Goal: Information Seeking & Learning: Learn about a topic

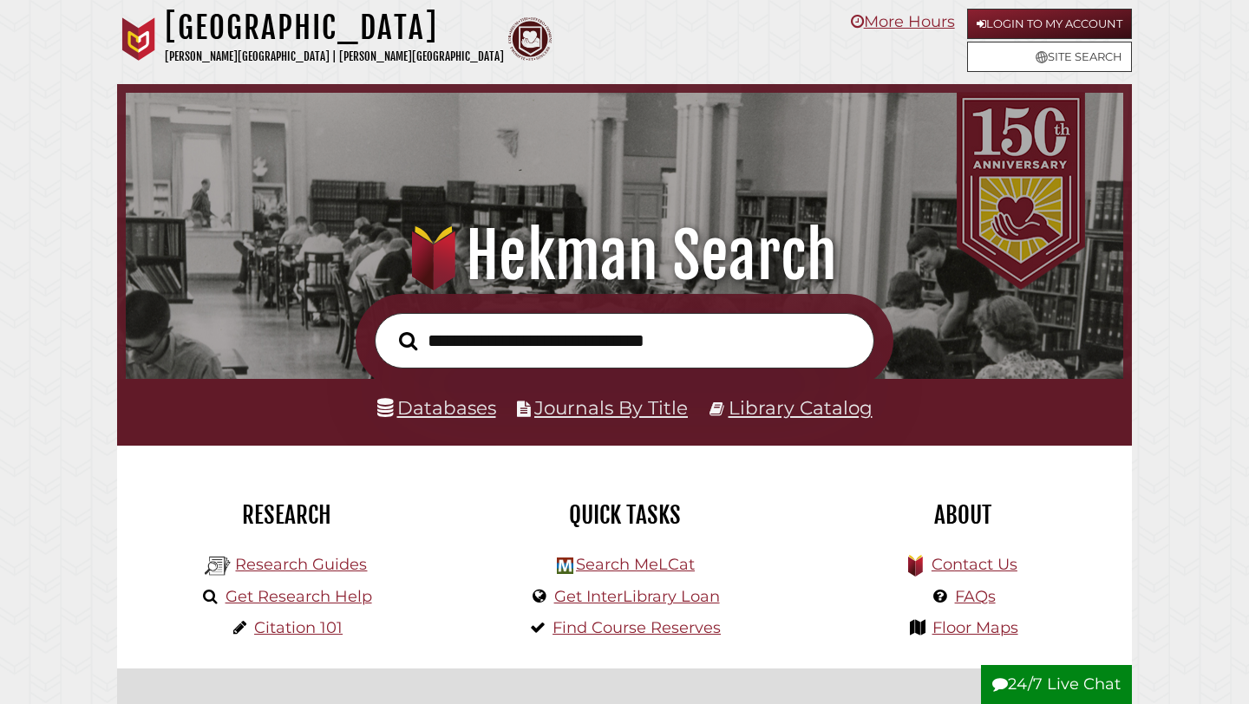
scroll to position [330, 989]
click at [314, 569] on link "Research Guides" at bounding box center [301, 564] width 132 height 19
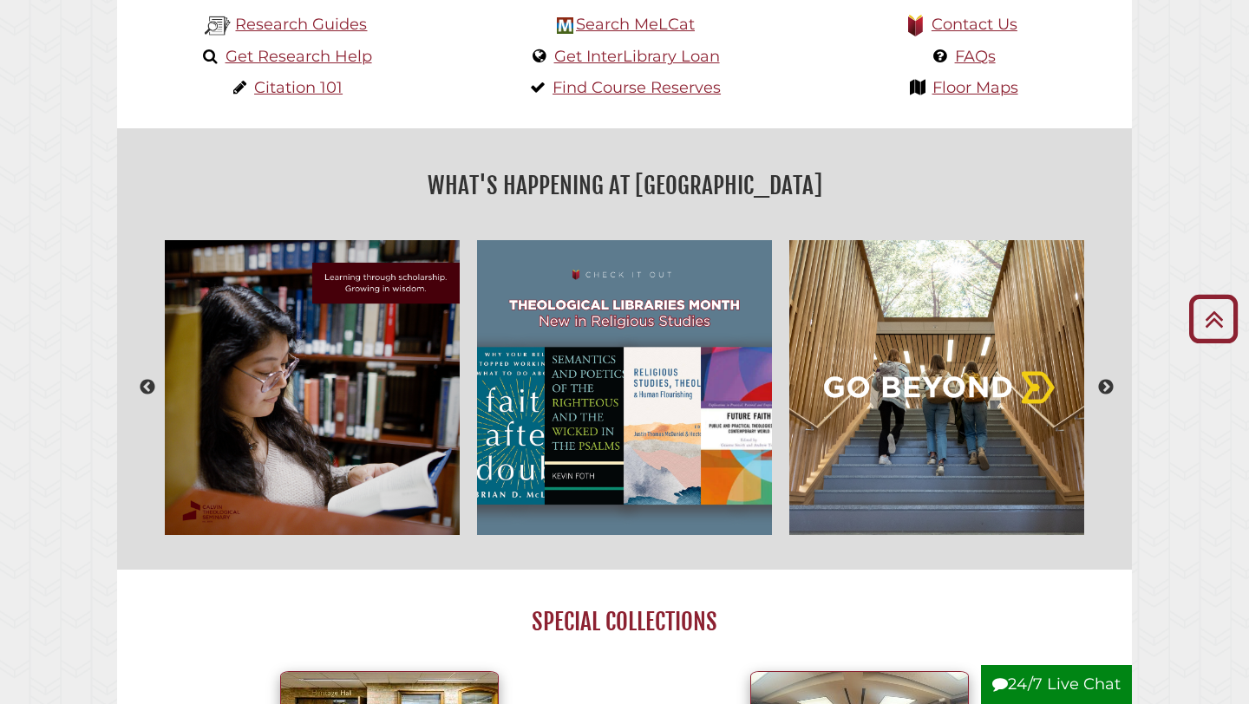
scroll to position [539, 0]
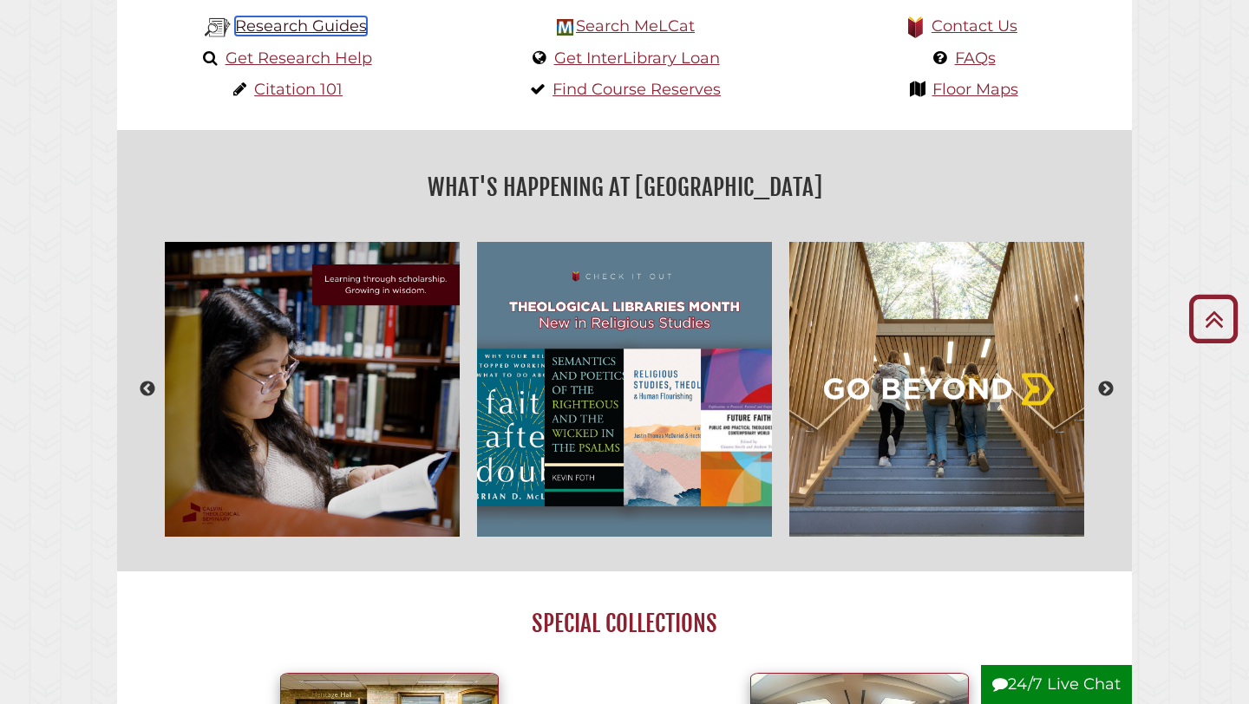
click at [319, 29] on link "Research Guides" at bounding box center [301, 25] width 132 height 19
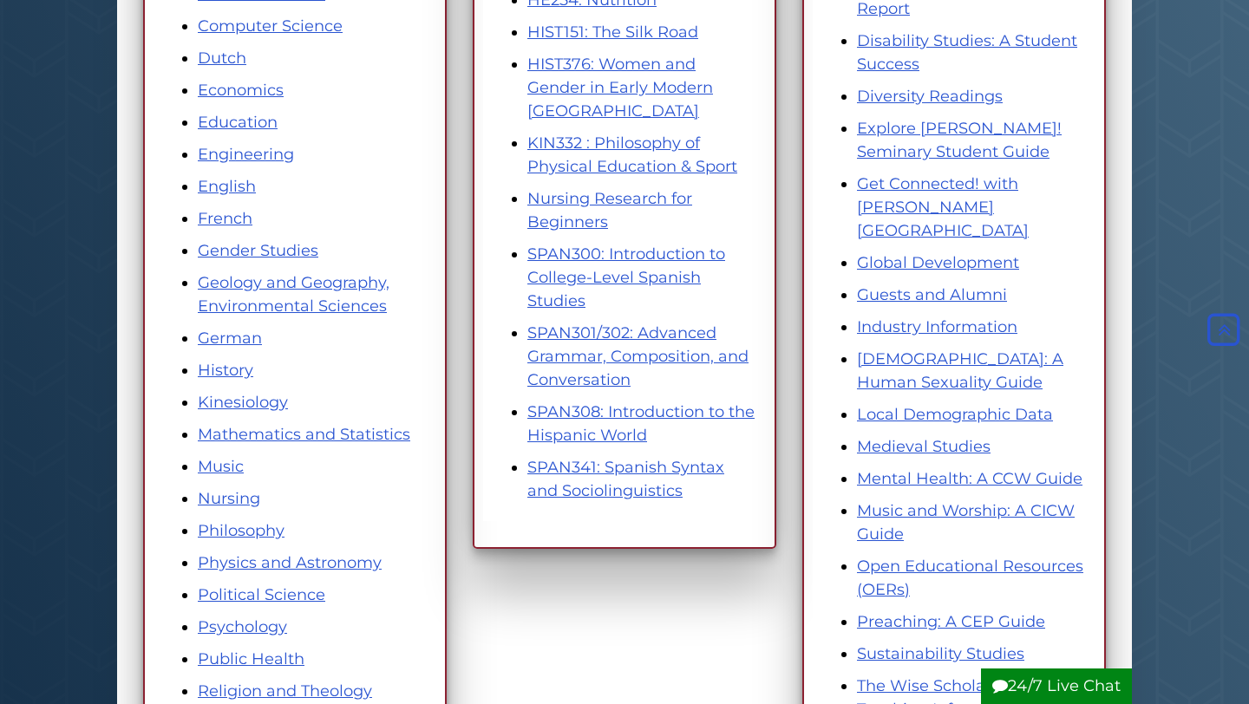
scroll to position [597, 0]
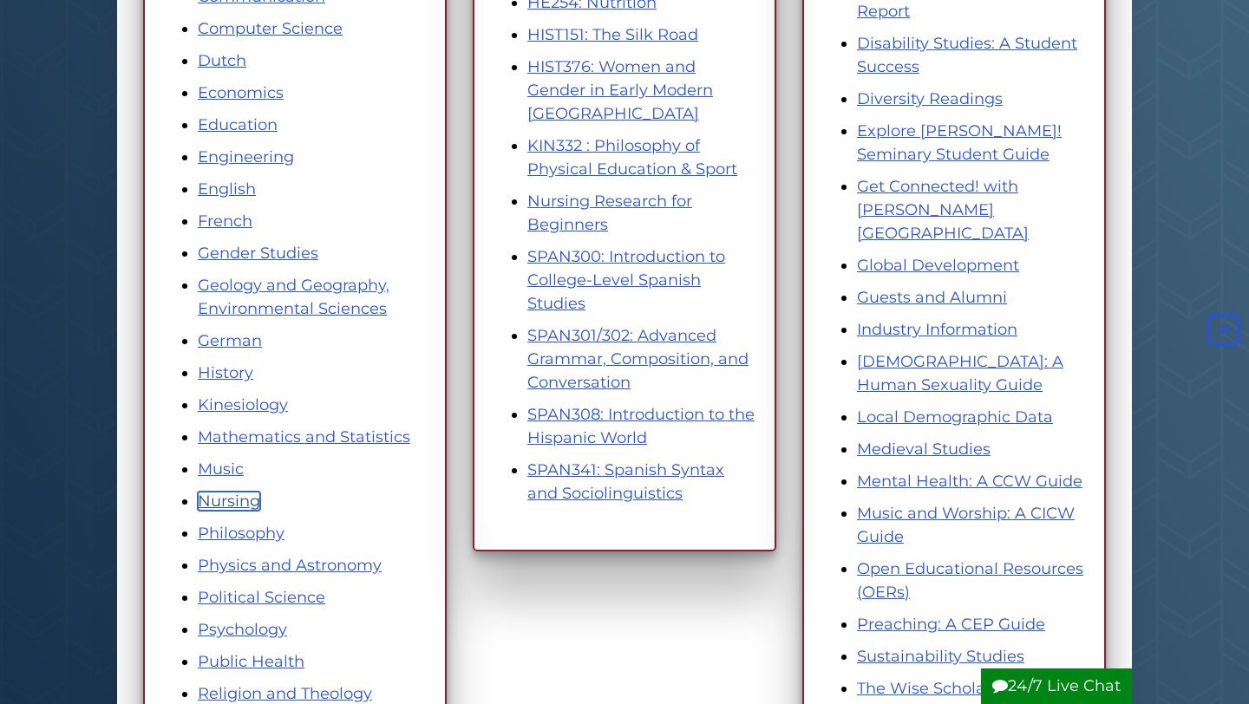
click at [226, 507] on link "Nursing" at bounding box center [229, 501] width 62 height 19
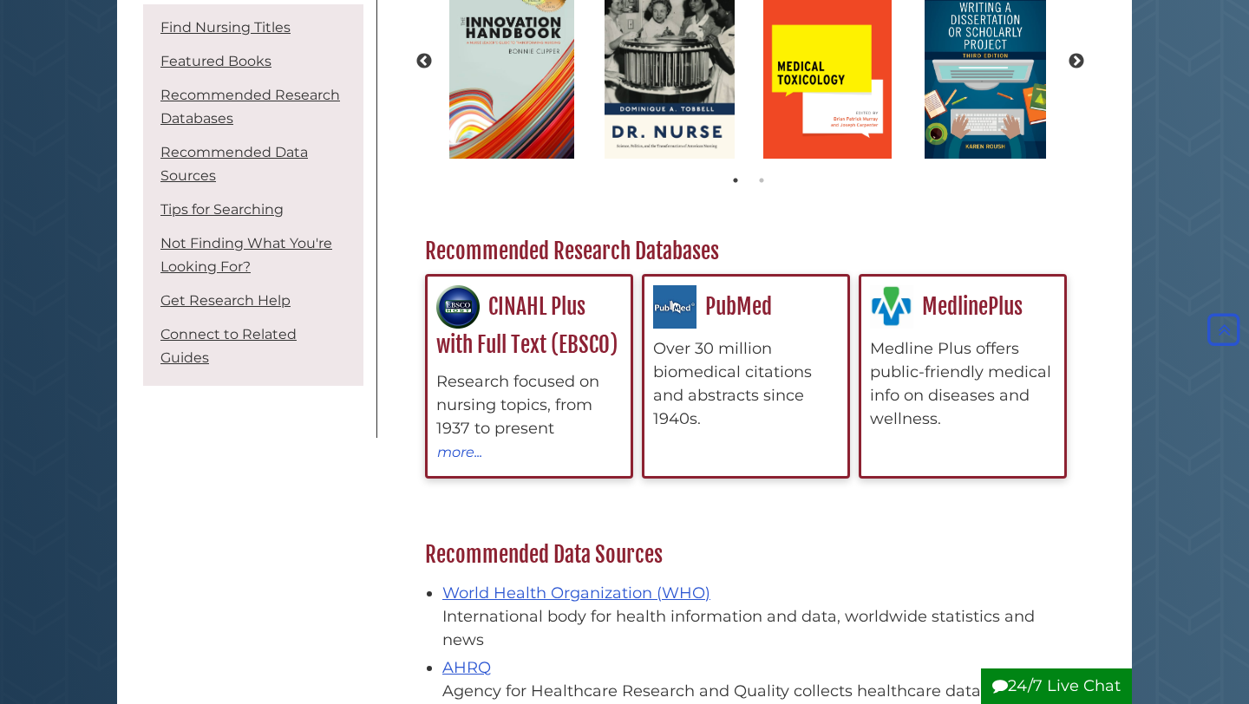
scroll to position [348, 0]
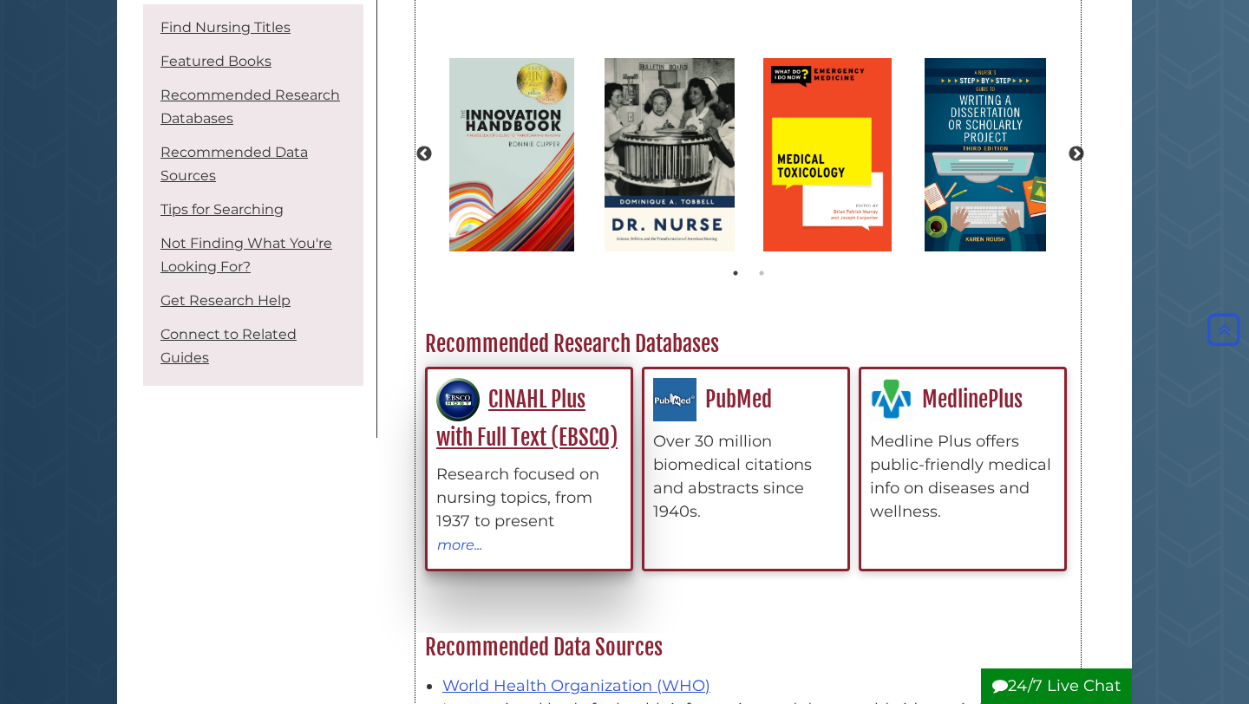
click at [526, 485] on div "Research focused on nursing topics, from 1937 to present" at bounding box center [529, 498] width 186 height 70
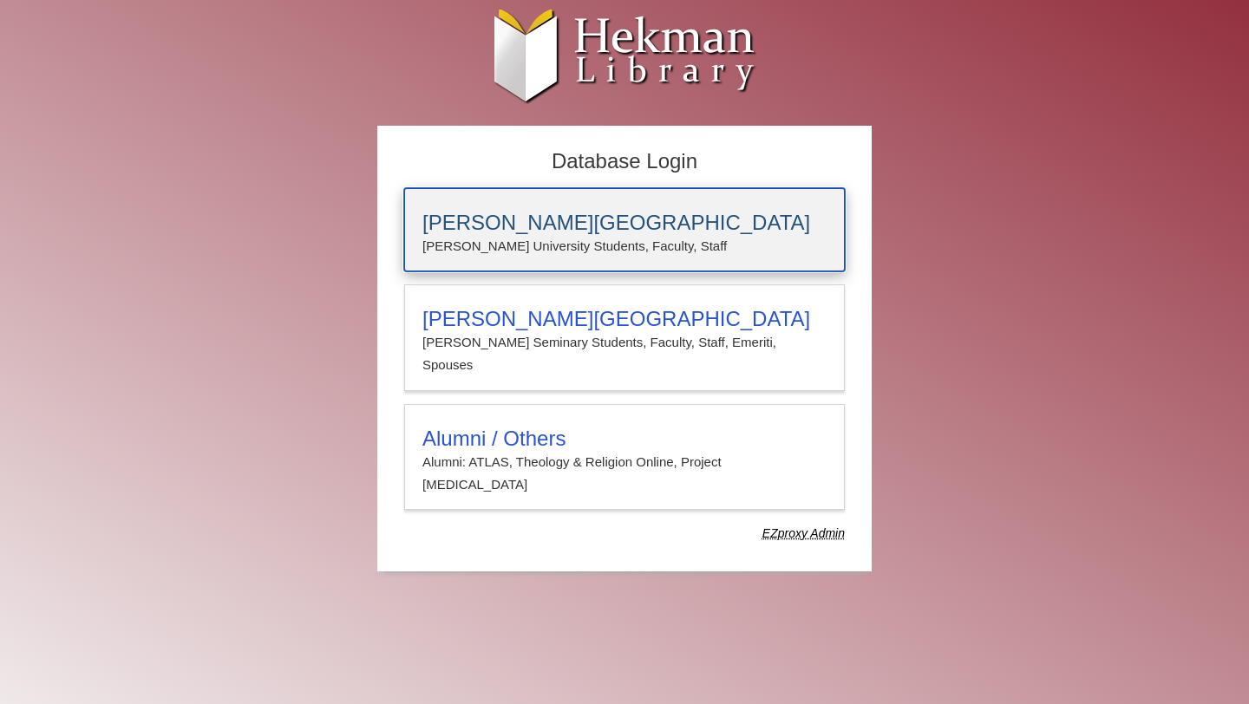
click at [520, 235] on p "Calvin University Students, Faculty, Staff" at bounding box center [624, 246] width 404 height 23
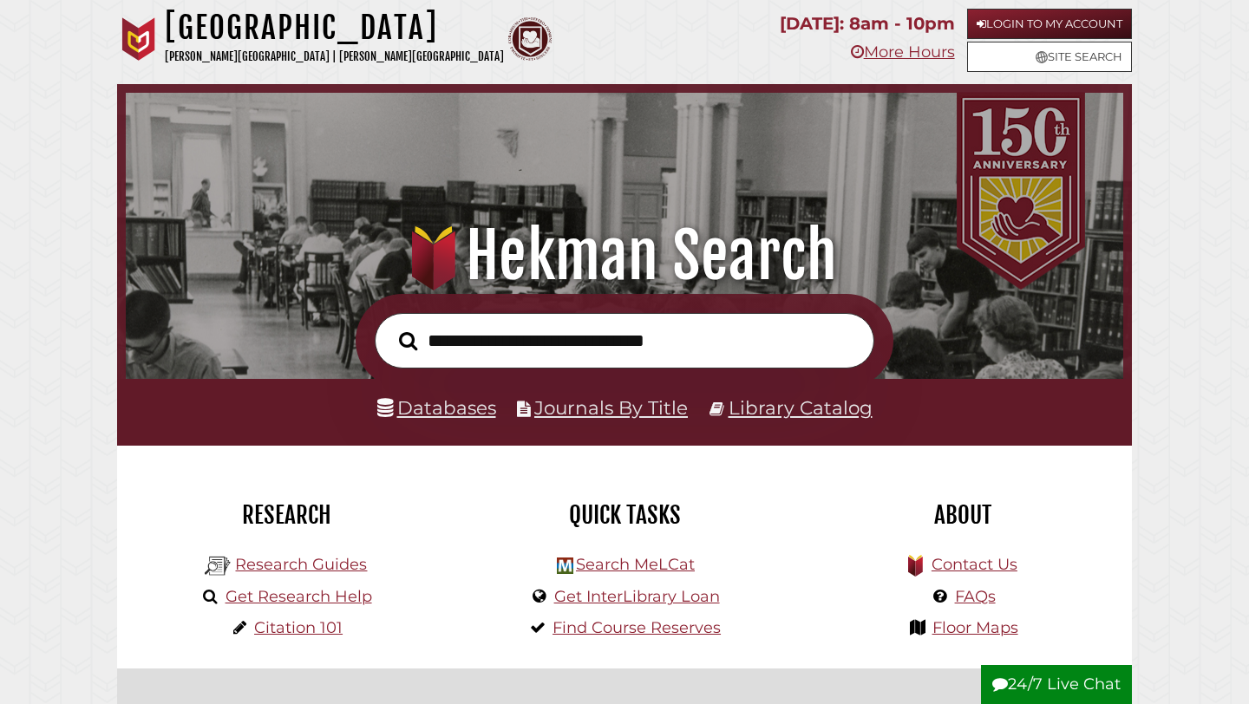
scroll to position [330, 989]
click at [324, 566] on link "Research Guides" at bounding box center [301, 564] width 132 height 19
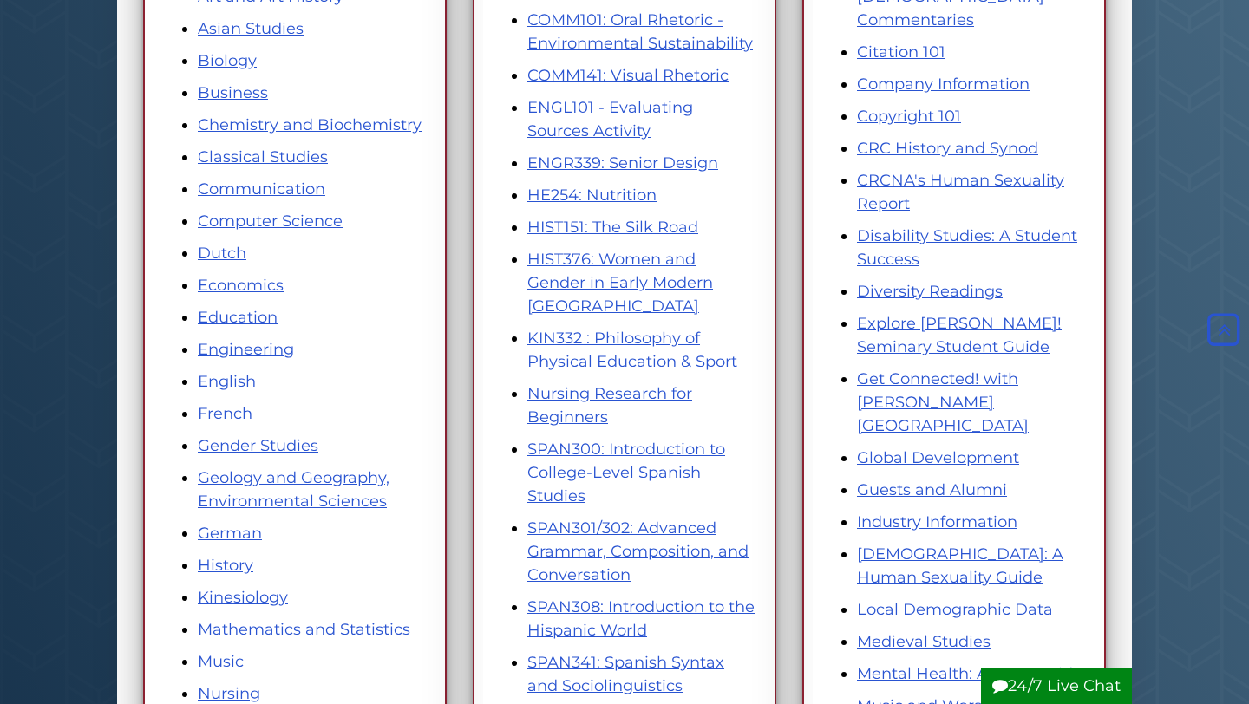
scroll to position [406, 0]
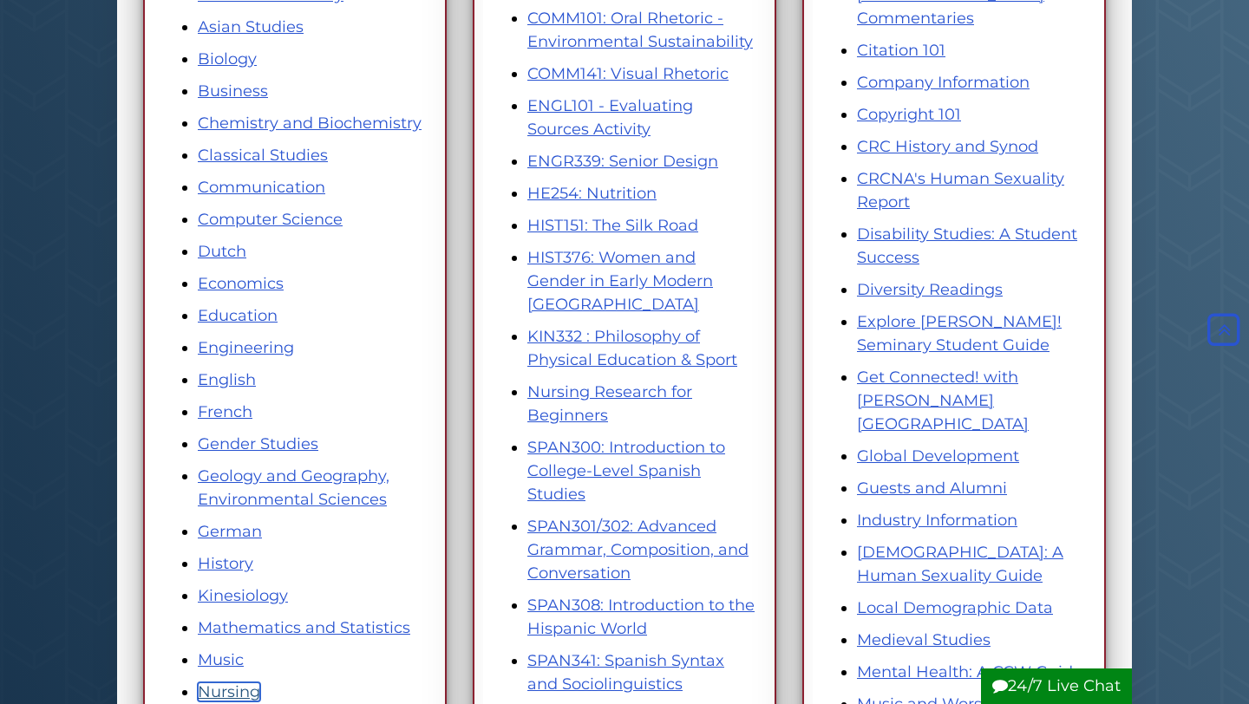
click at [242, 687] on link "Nursing" at bounding box center [229, 692] width 62 height 19
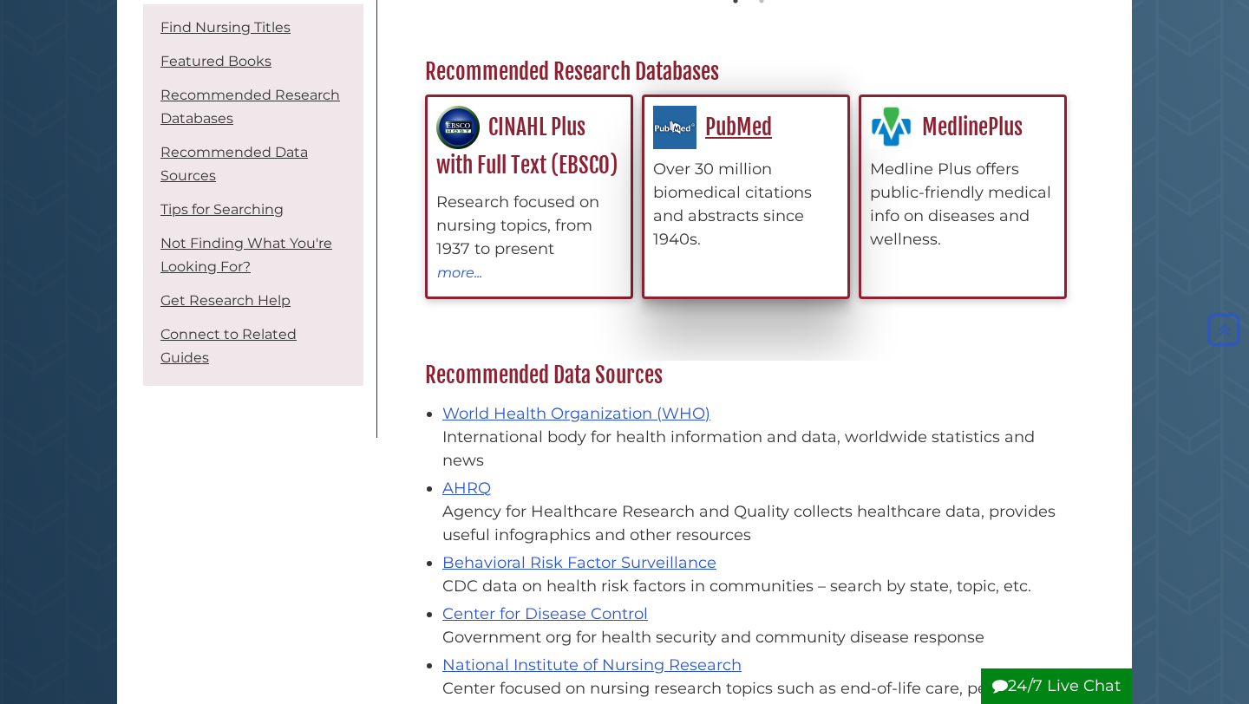
scroll to position [621, 0]
click at [723, 195] on div "Over 30 million biomedical citations and abstracts since 1940s." at bounding box center [746, 204] width 186 height 94
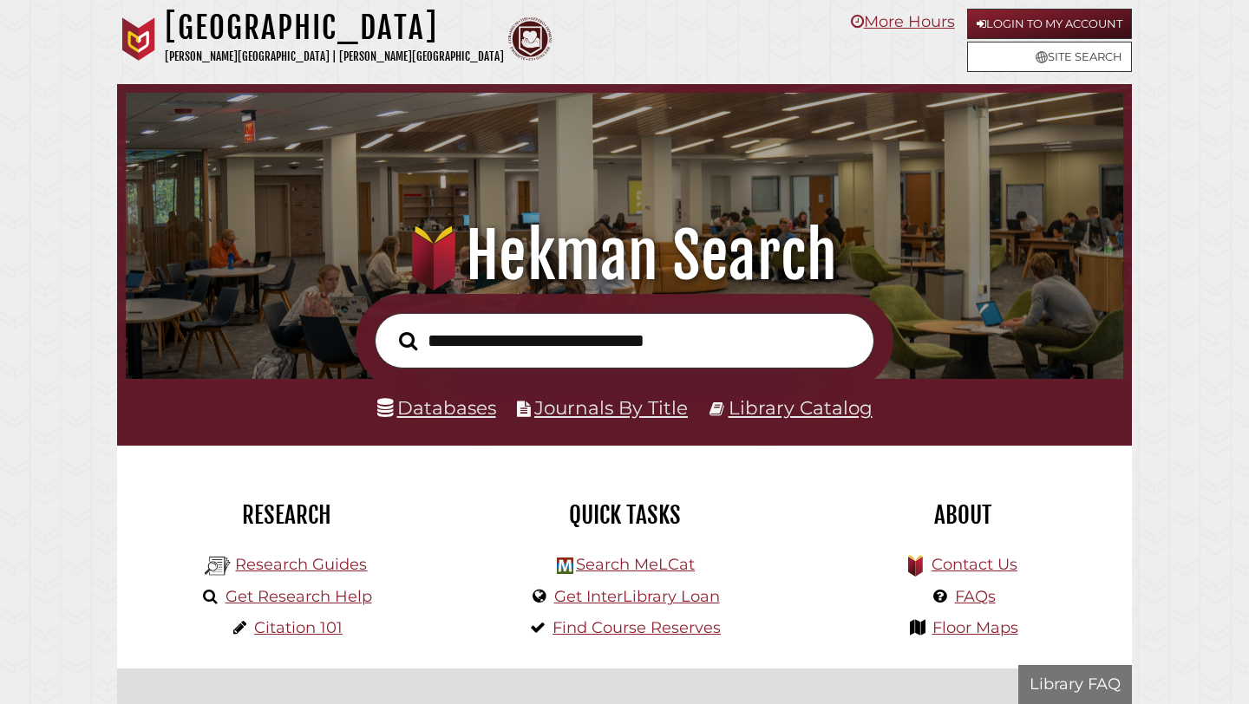
scroll to position [330, 989]
